Goal: Obtain resource: Download file/media

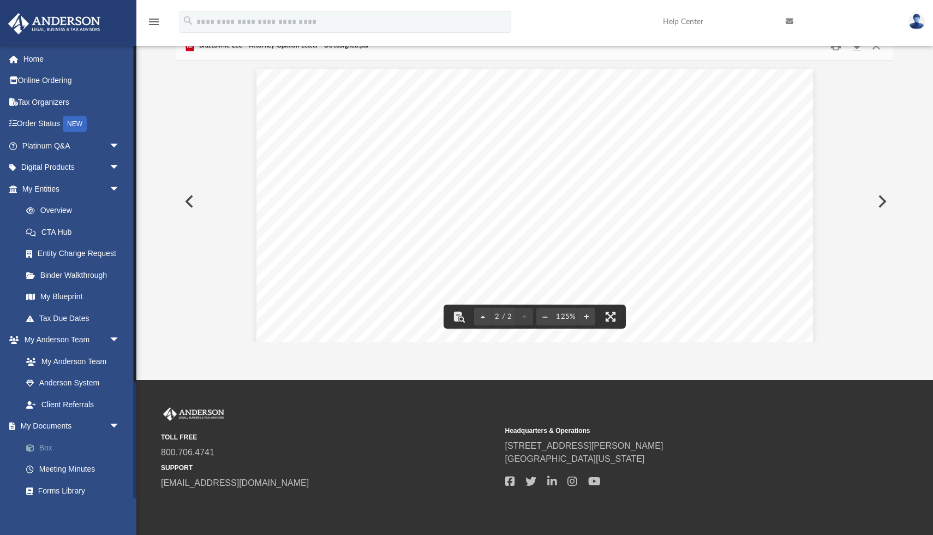
scroll to position [820, 0]
click at [49, 445] on link "Box" at bounding box center [75, 447] width 121 height 22
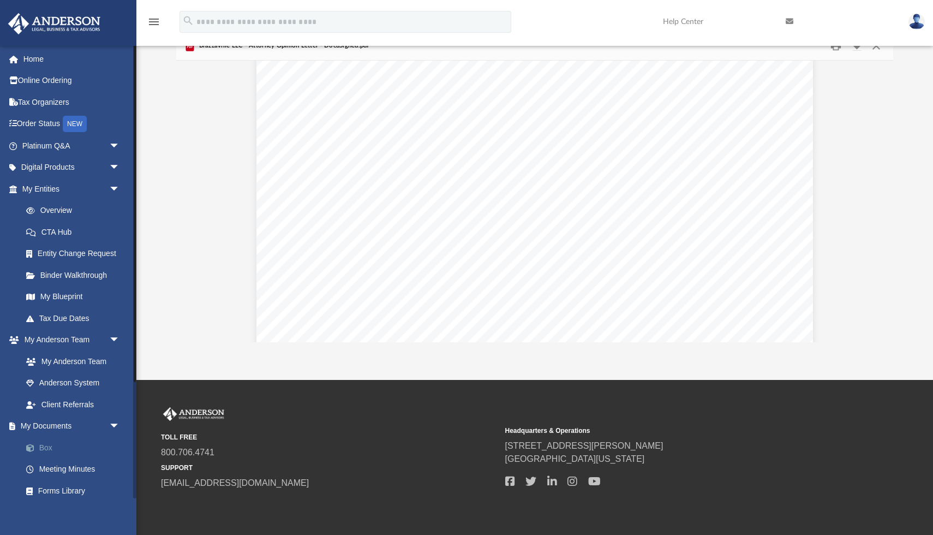
click at [49, 445] on link "Box" at bounding box center [75, 447] width 121 height 22
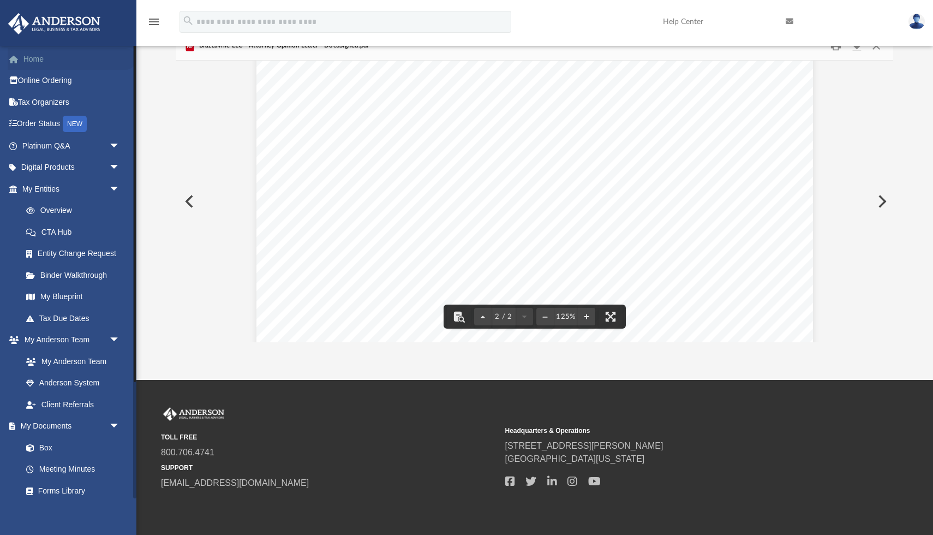
click at [38, 59] on link "Home" at bounding box center [72, 59] width 129 height 22
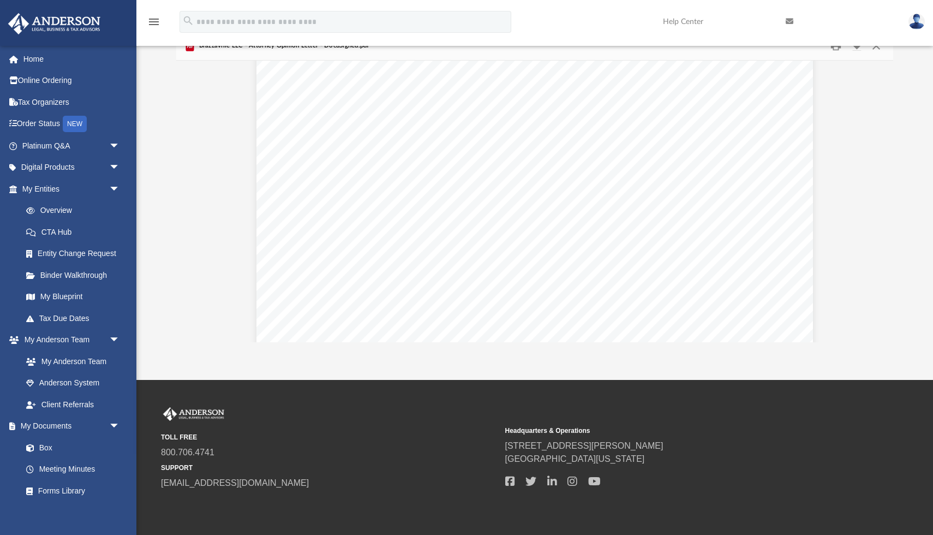
scroll to position [0, 0]
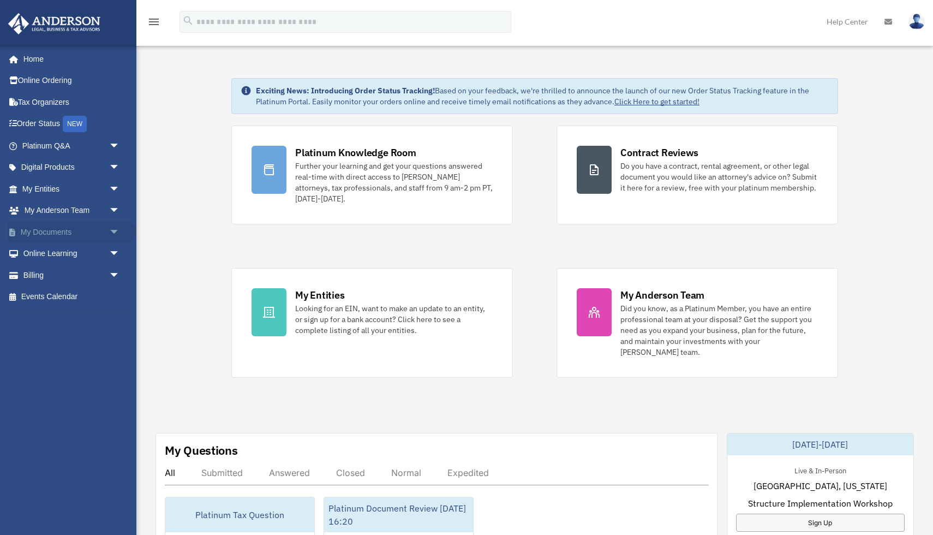
click at [69, 230] on link "My Documents arrow_drop_down" at bounding box center [72, 232] width 129 height 22
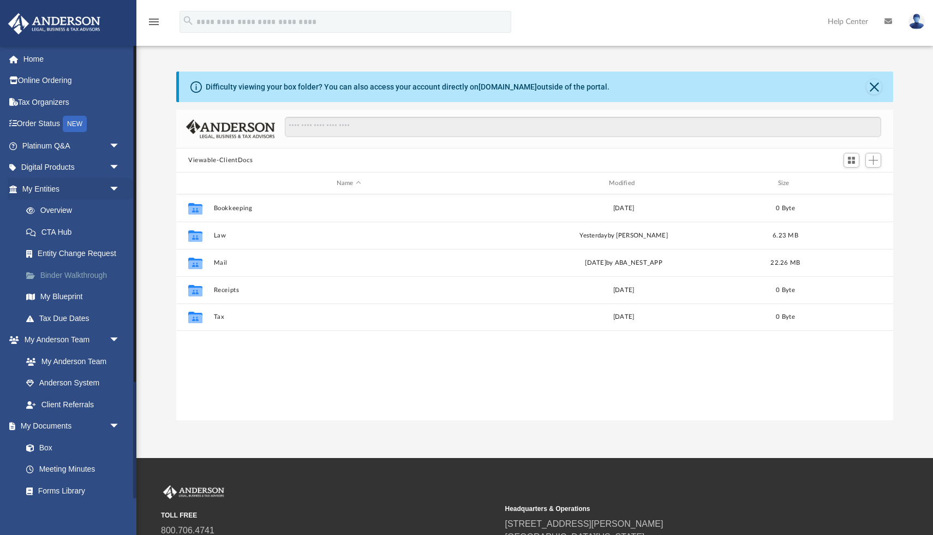
scroll to position [248, 717]
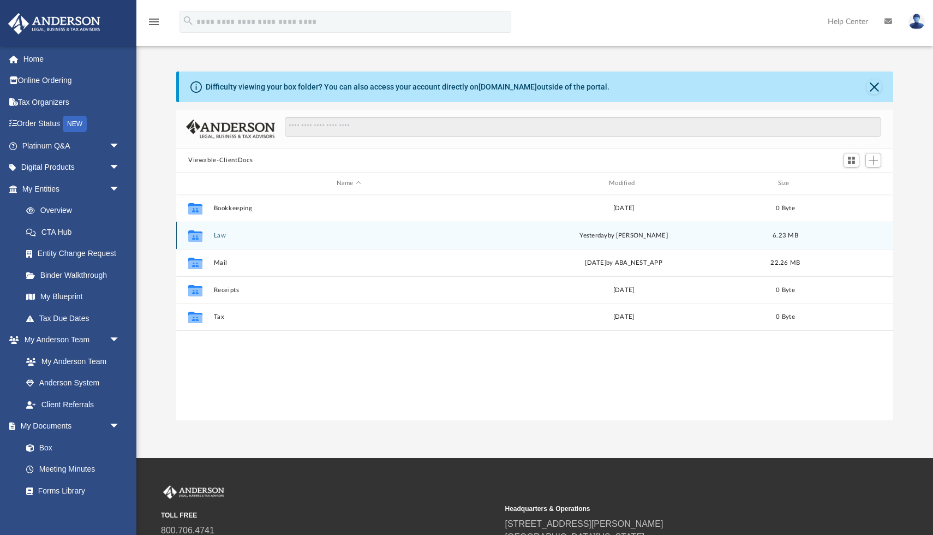
click at [592, 235] on span "yesterday" at bounding box center [593, 235] width 28 height 6
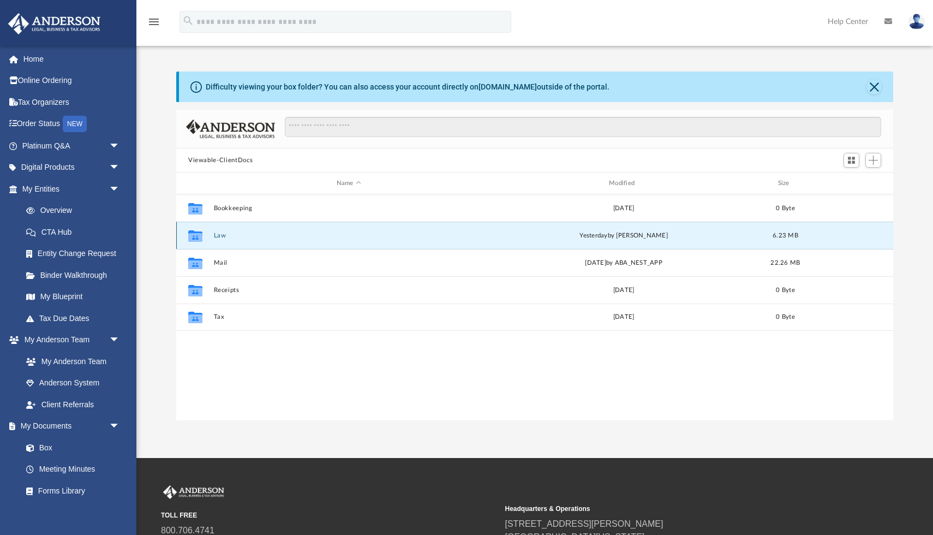
click at [221, 235] on button "Law" at bounding box center [349, 235] width 270 height 7
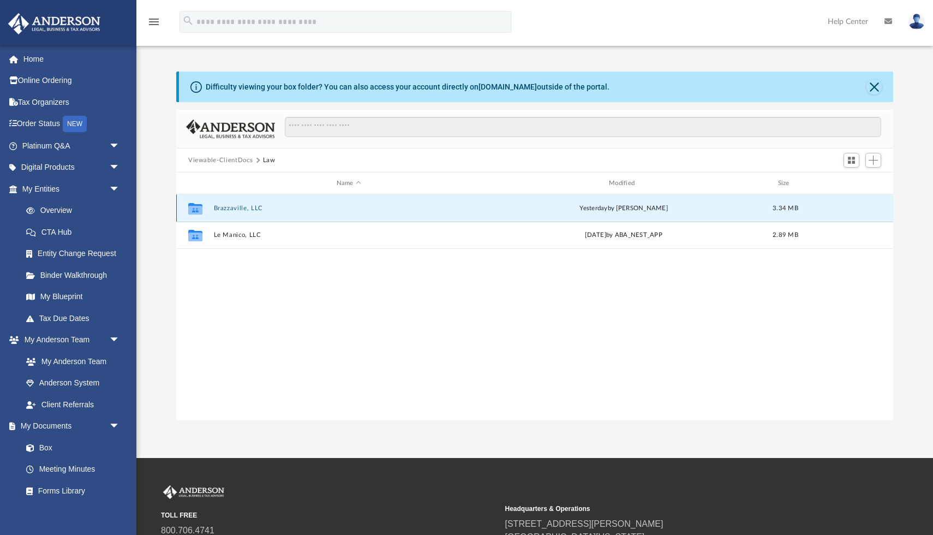
click at [232, 209] on button "Brazzaville, LLC" at bounding box center [349, 208] width 270 height 7
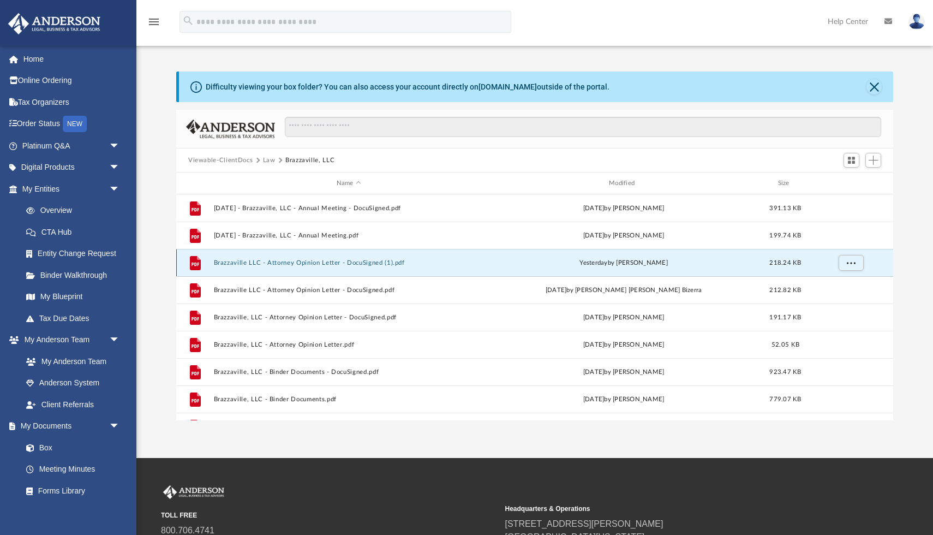
click at [302, 261] on button "Brazzaville LLC - Attorney Opinion Letter - DocuSigned (1).pdf" at bounding box center [349, 262] width 270 height 7
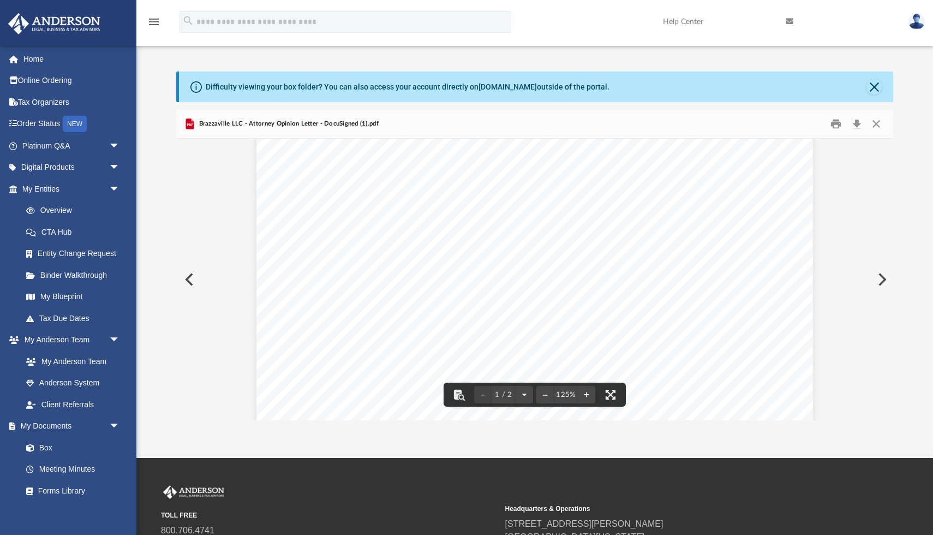
scroll to position [375, 0]
click at [183, 278] on button "Preview" at bounding box center [188, 279] width 24 height 31
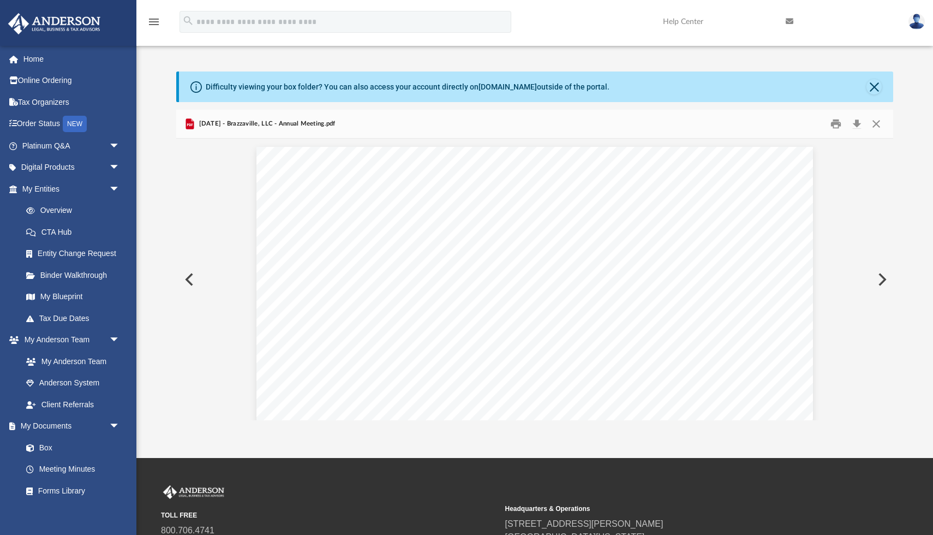
scroll to position [3682, 0]
click at [877, 275] on button "Preview" at bounding box center [881, 279] width 24 height 31
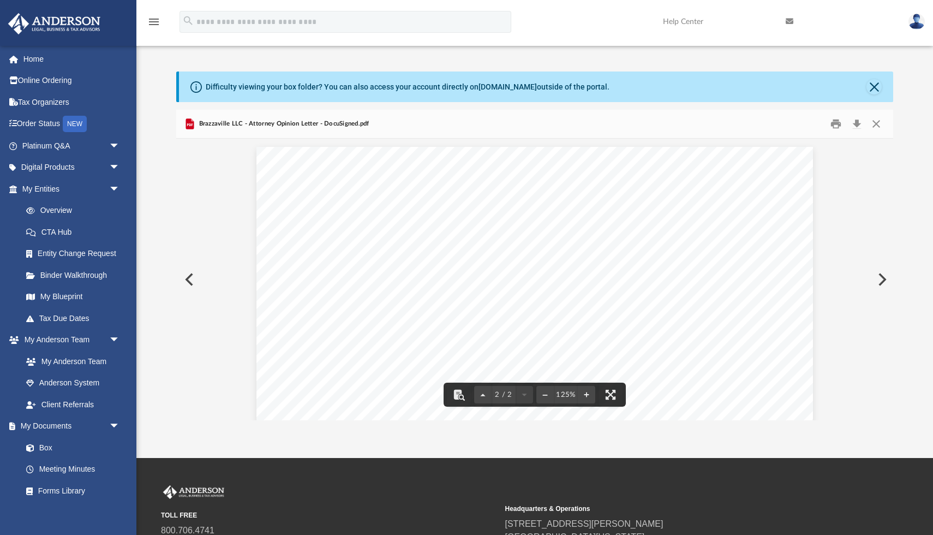
scroll to position [736, 0]
click at [190, 285] on button "Preview" at bounding box center [188, 279] width 24 height 31
click at [881, 277] on button "Preview" at bounding box center [881, 279] width 24 height 31
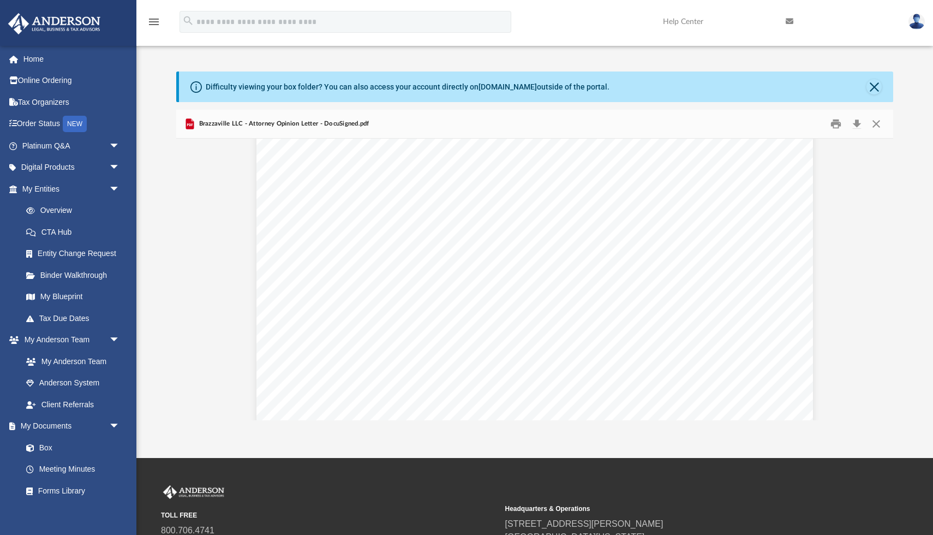
scroll to position [123, 0]
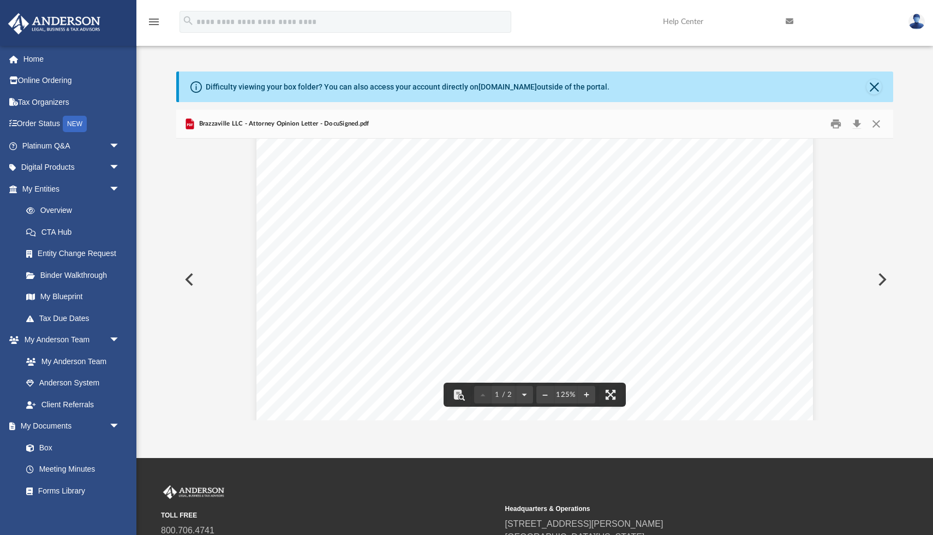
click at [191, 277] on button "Preview" at bounding box center [188, 279] width 24 height 31
click at [190, 281] on button "Preview" at bounding box center [188, 279] width 24 height 31
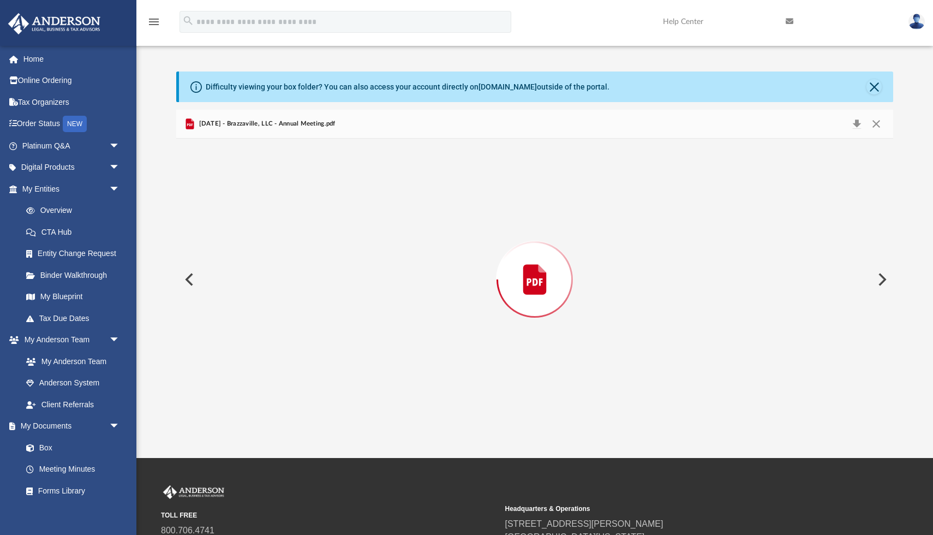
scroll to position [3682, 0]
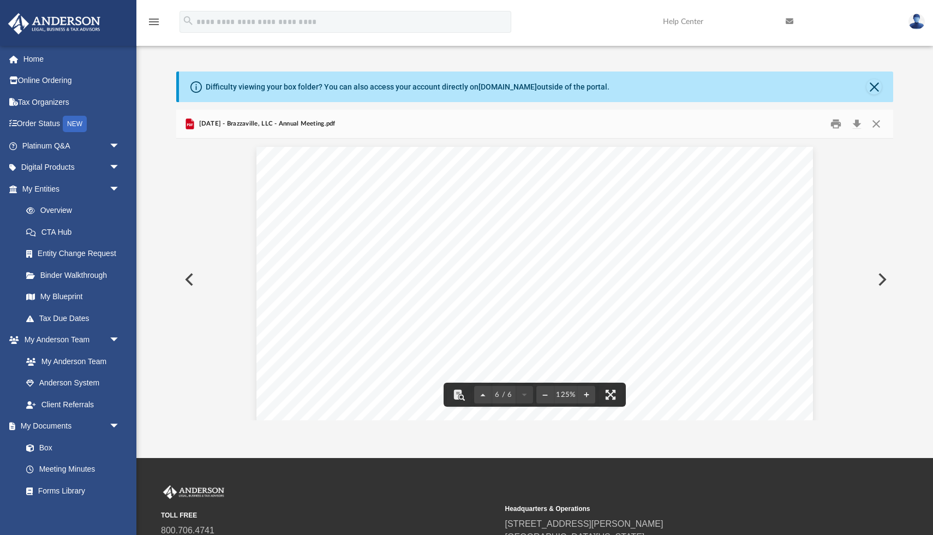
click at [881, 276] on button "Preview" at bounding box center [881, 279] width 24 height 31
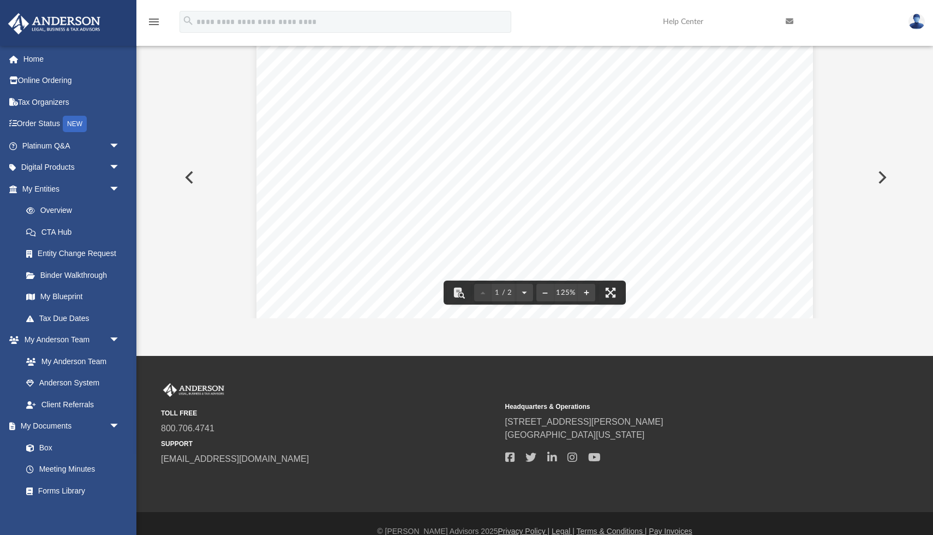
scroll to position [178, 0]
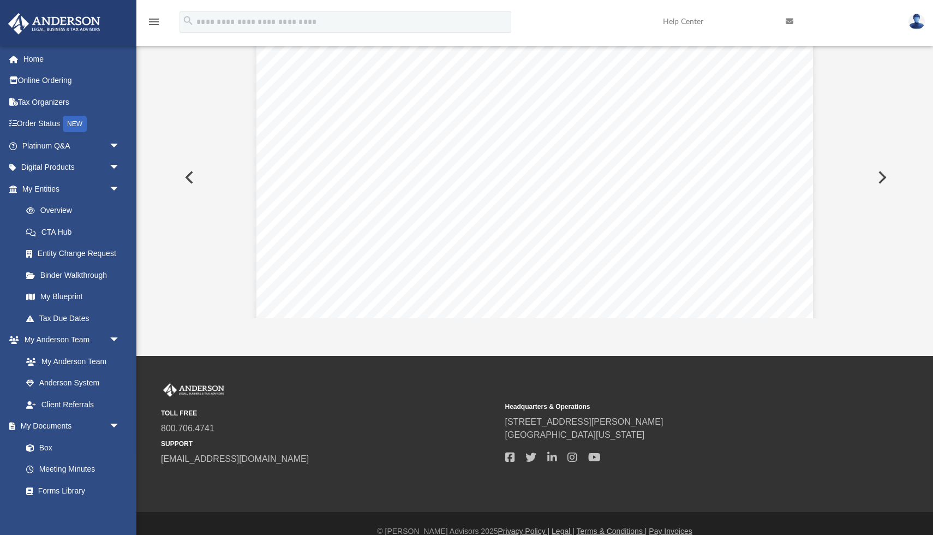
click at [871, 177] on button "Preview" at bounding box center [881, 177] width 24 height 31
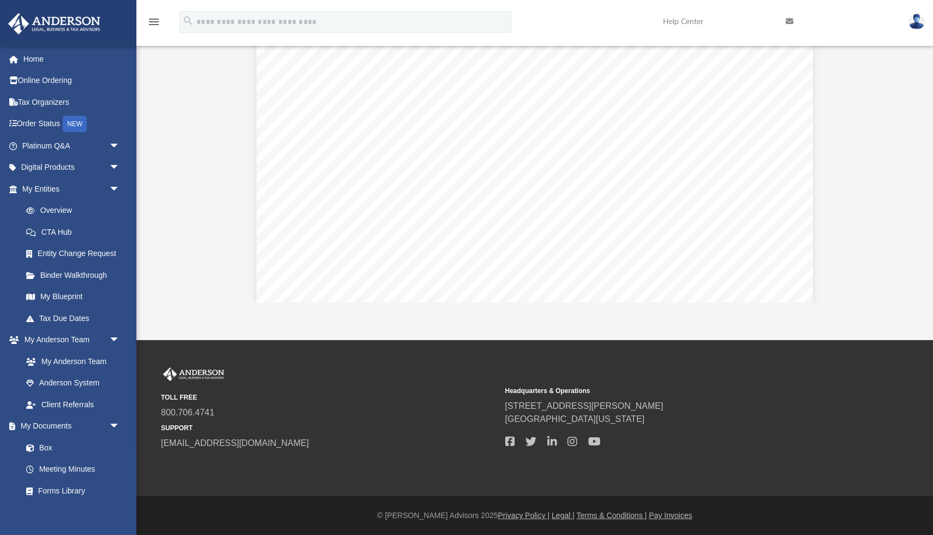
scroll to position [153, 0]
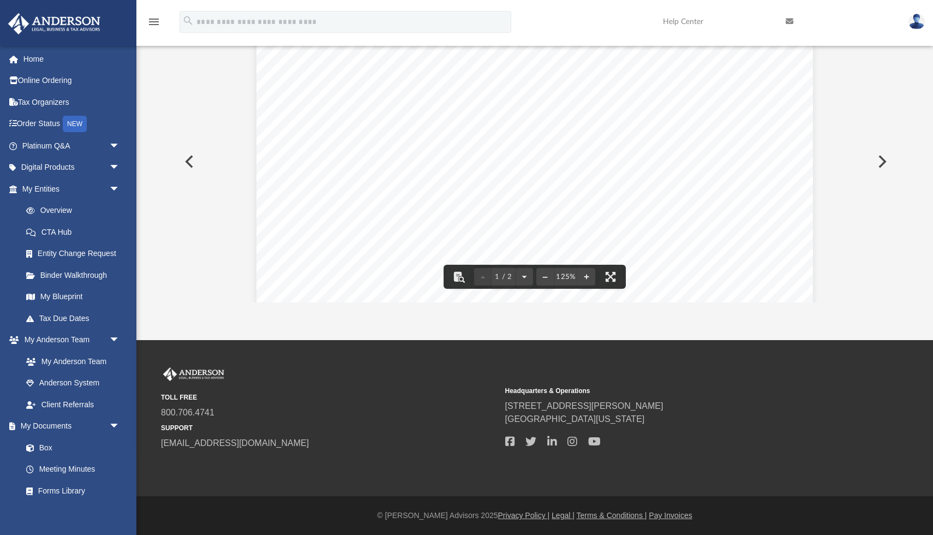
click at [188, 166] on button "Preview" at bounding box center [188, 161] width 24 height 31
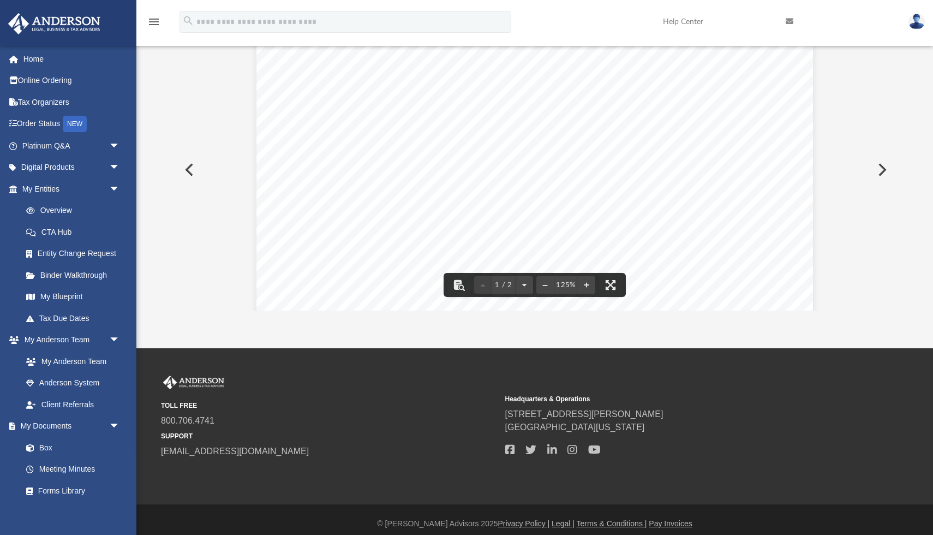
scroll to position [193, 0]
